Goal: Task Accomplishment & Management: Use online tool/utility

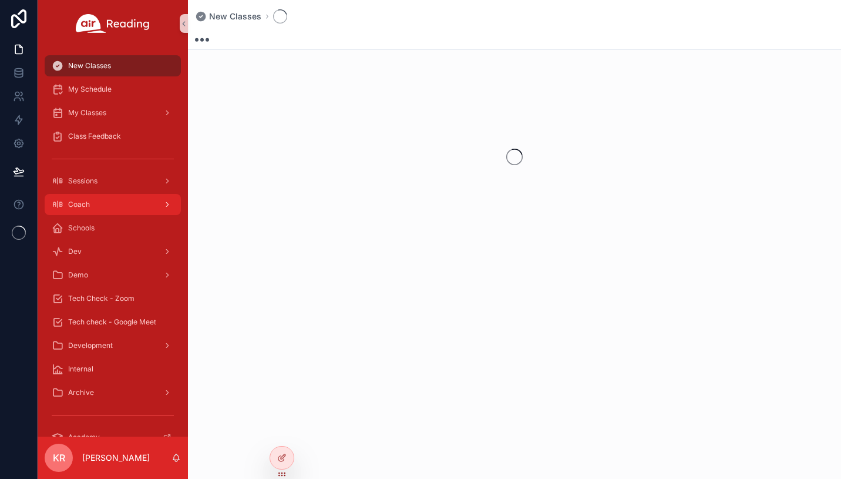
click at [115, 206] on div "Coach" at bounding box center [113, 204] width 122 height 19
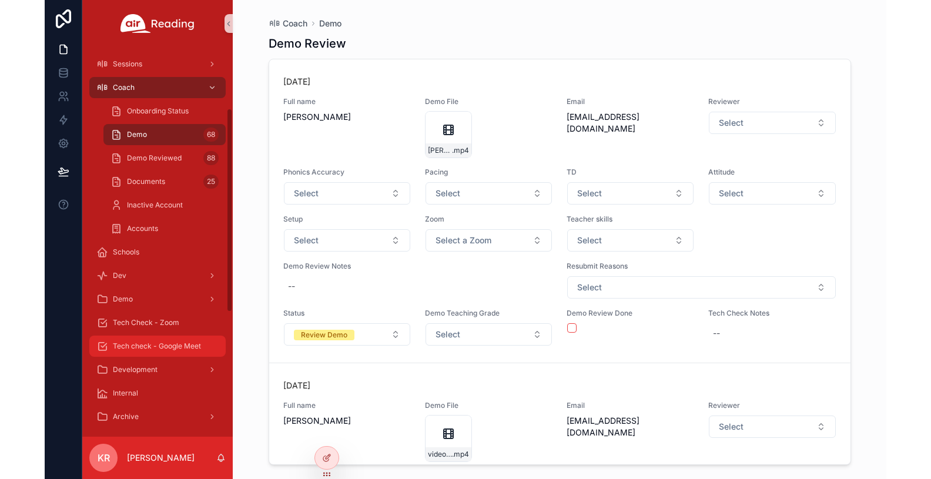
scroll to position [118, 0]
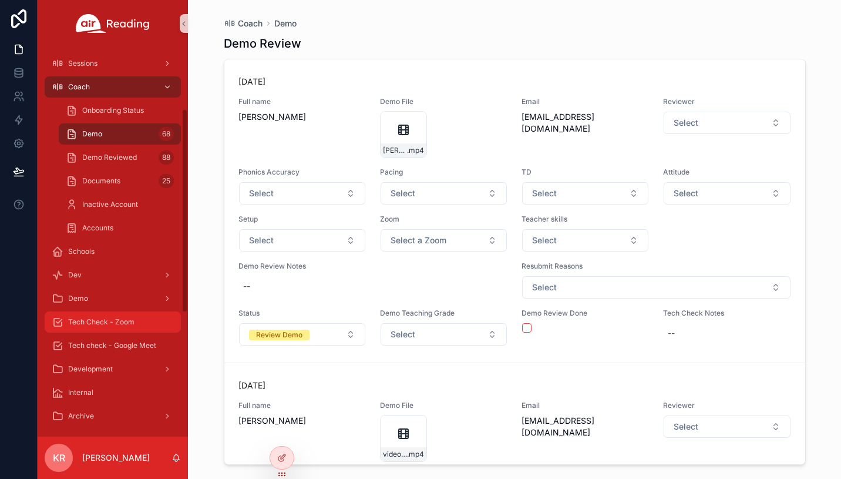
click at [122, 321] on span "Tech Check - Zoom" at bounding box center [101, 321] width 66 height 9
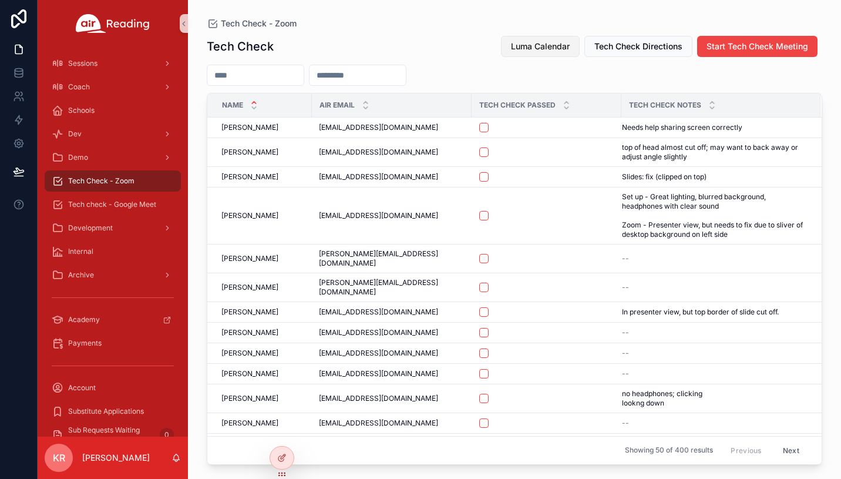
click at [542, 48] on span "Luma Calendar" at bounding box center [540, 47] width 59 height 12
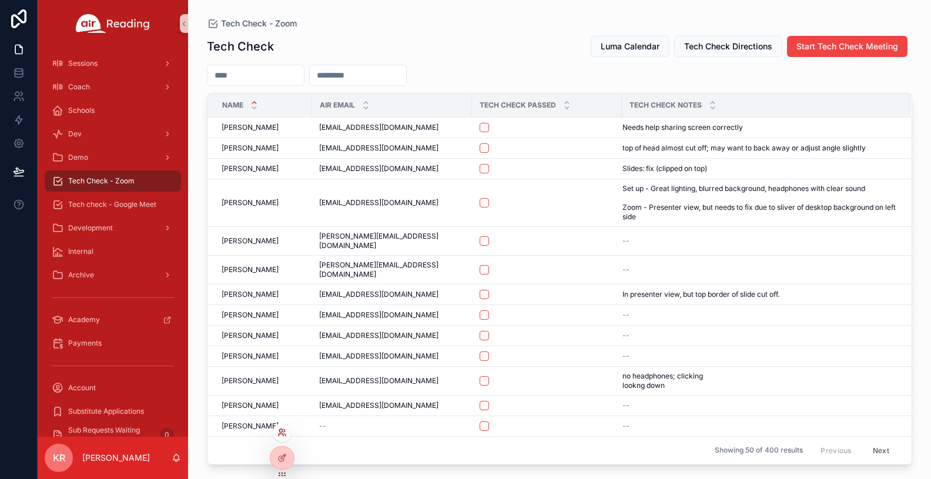
click at [283, 432] on icon at bounding box center [281, 432] width 9 height 9
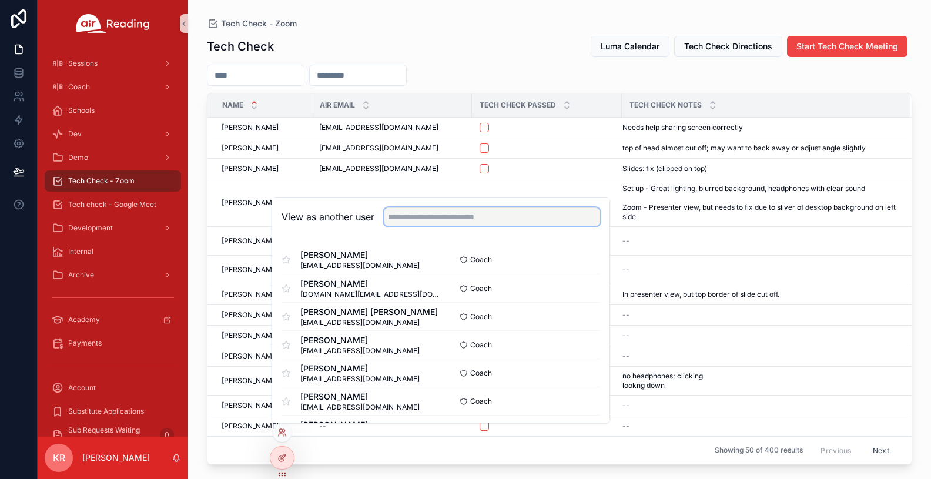
click at [415, 221] on input "text" at bounding box center [492, 216] width 216 height 19
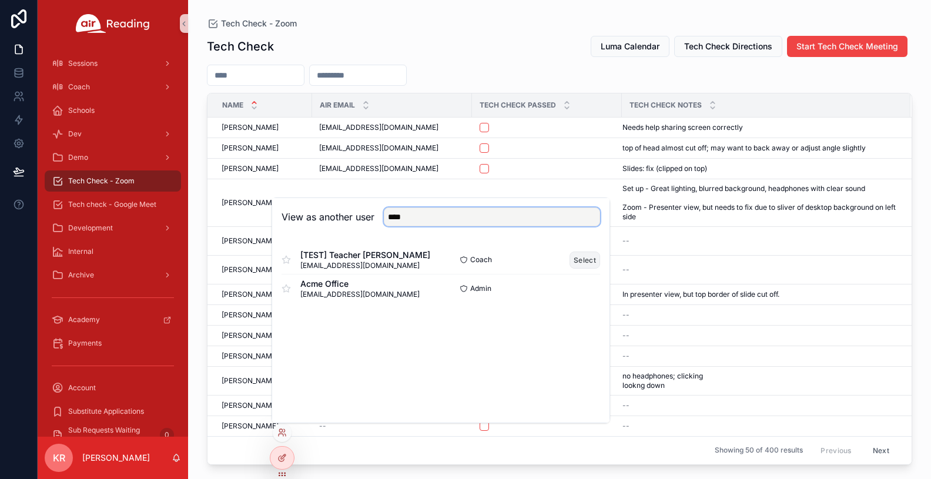
type input "****"
click at [581, 260] on button "Select" at bounding box center [584, 259] width 31 height 17
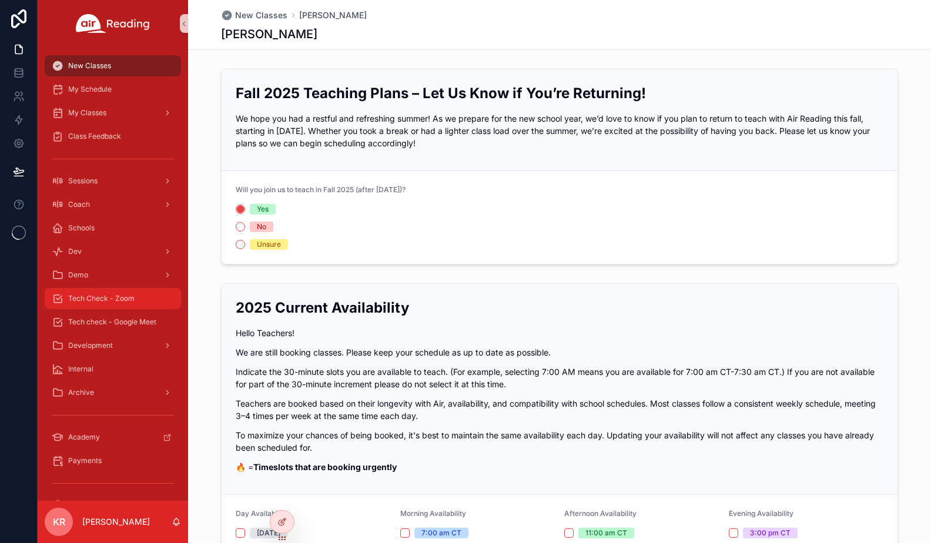
click at [115, 301] on span "Tech Check - Zoom" at bounding box center [101, 298] width 66 height 9
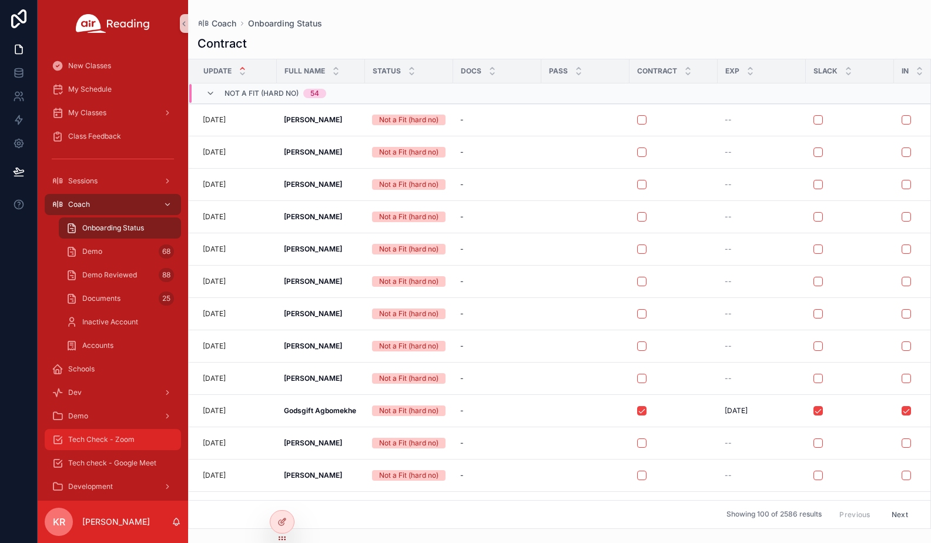
click at [115, 439] on span "Tech Check - Zoom" at bounding box center [101, 439] width 66 height 9
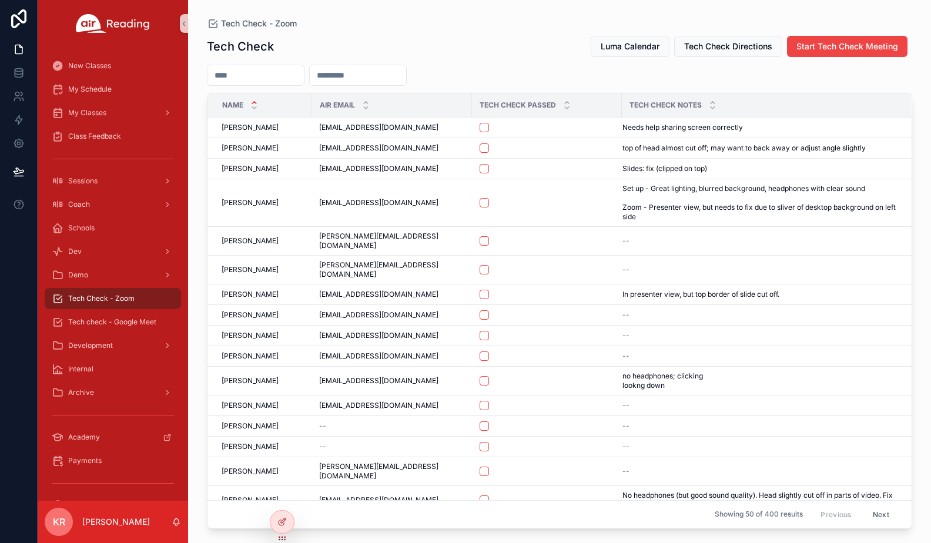
click at [643, 32] on div "Tech Check Luma Calendar Tech Check Directions Start Tech Check Meeting Name Ai…" at bounding box center [559, 278] width 705 height 501
click at [636, 44] on span "Luma Calendar" at bounding box center [630, 47] width 59 height 12
